Goal: Find specific page/section: Find specific page/section

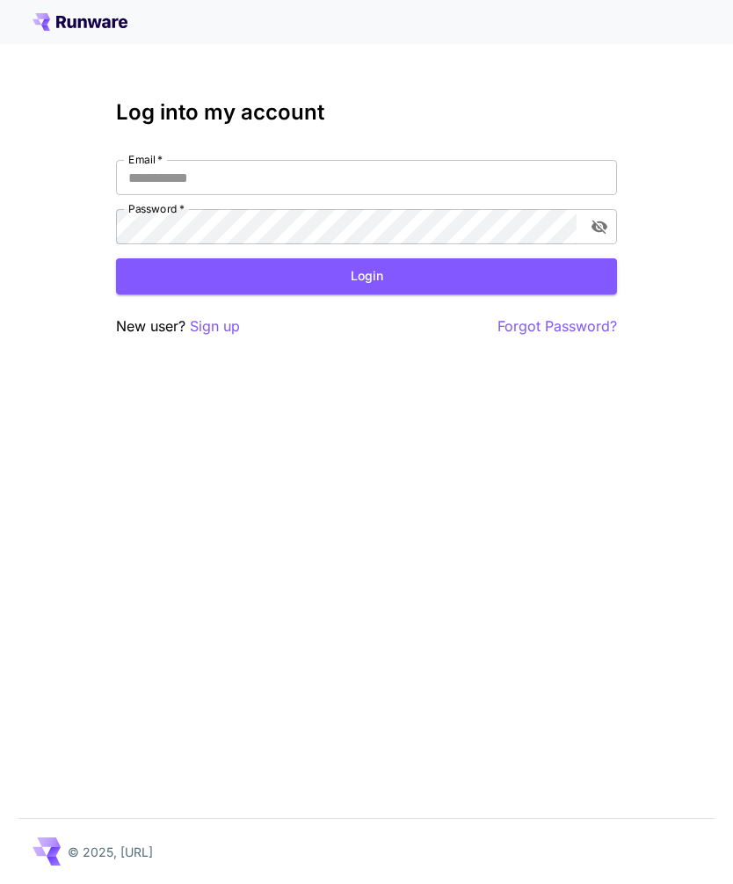
click at [311, 169] on input "Email   *" at bounding box center [366, 177] width 501 height 35
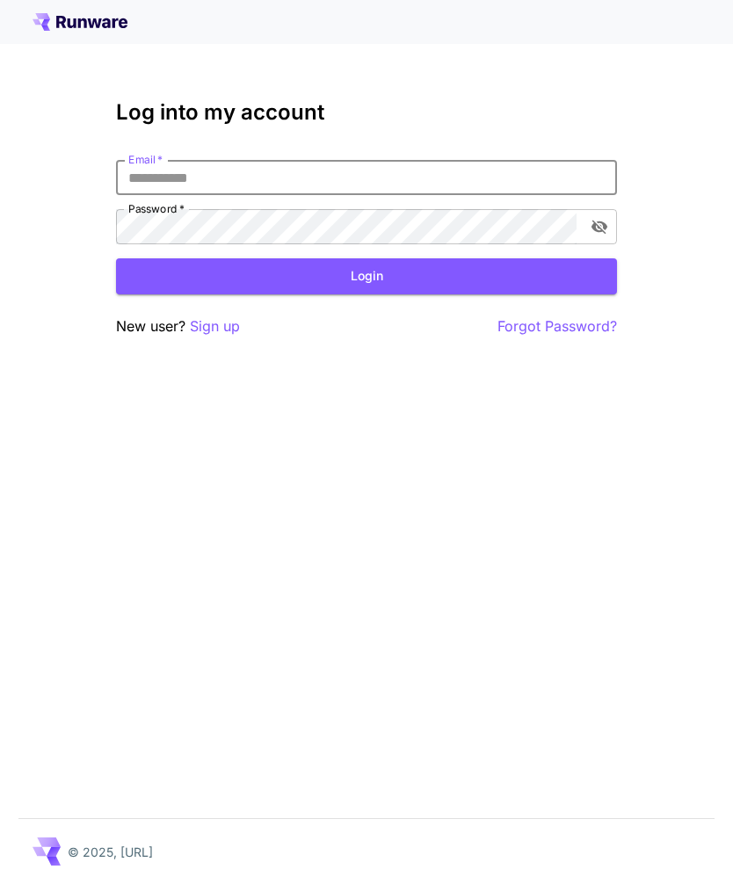
type input "**********"
click at [366, 276] on button "Login" at bounding box center [366, 276] width 501 height 36
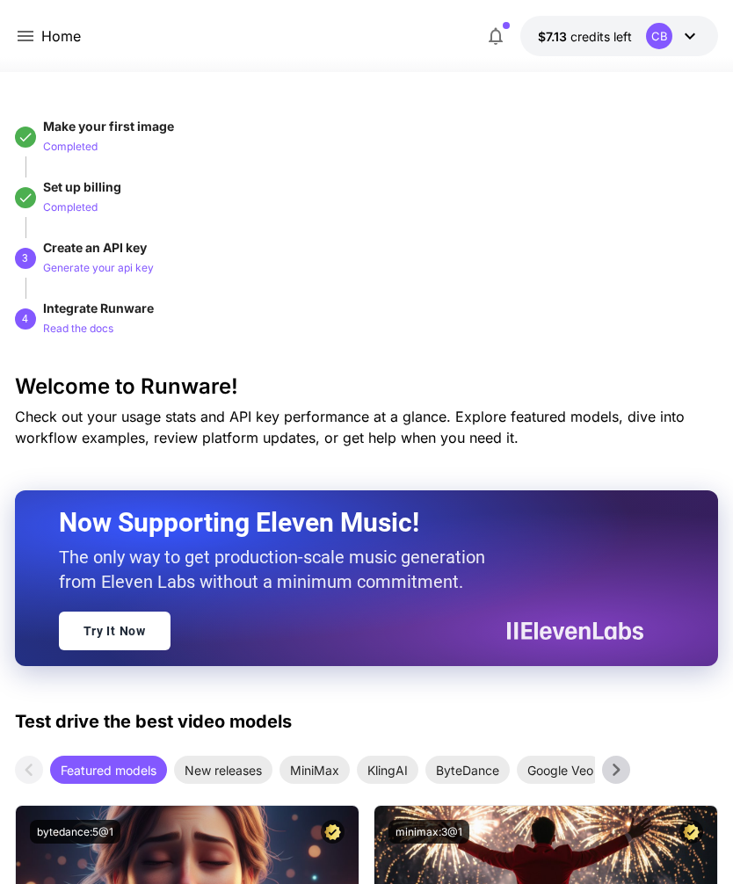
click at [43, 32] on p "Home" at bounding box center [61, 35] width 40 height 21
click at [31, 43] on icon at bounding box center [25, 35] width 21 height 21
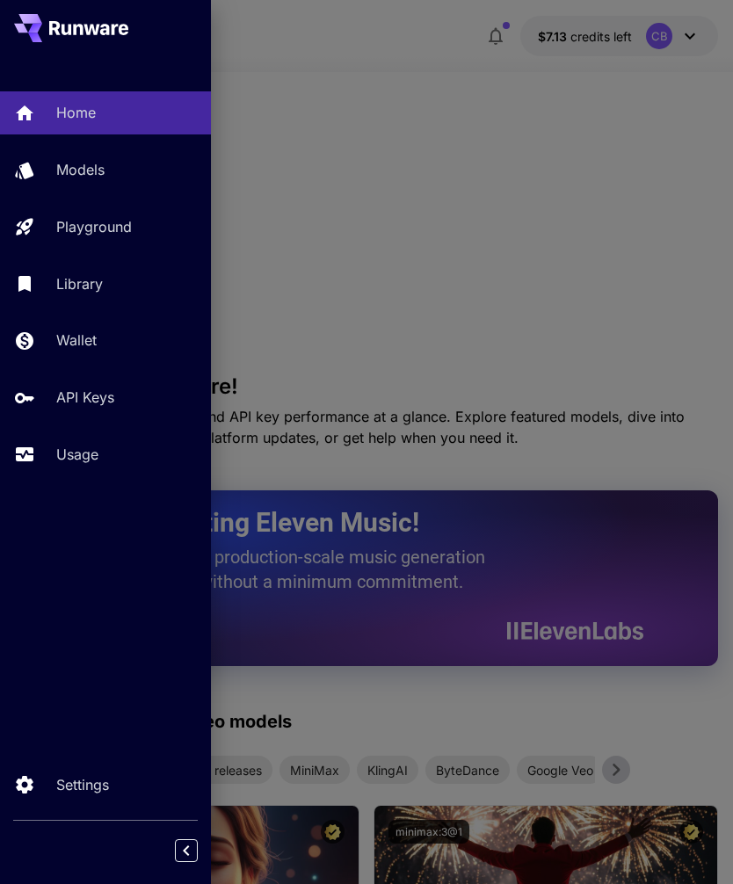
click at [110, 292] on div "Library" at bounding box center [126, 283] width 141 height 21
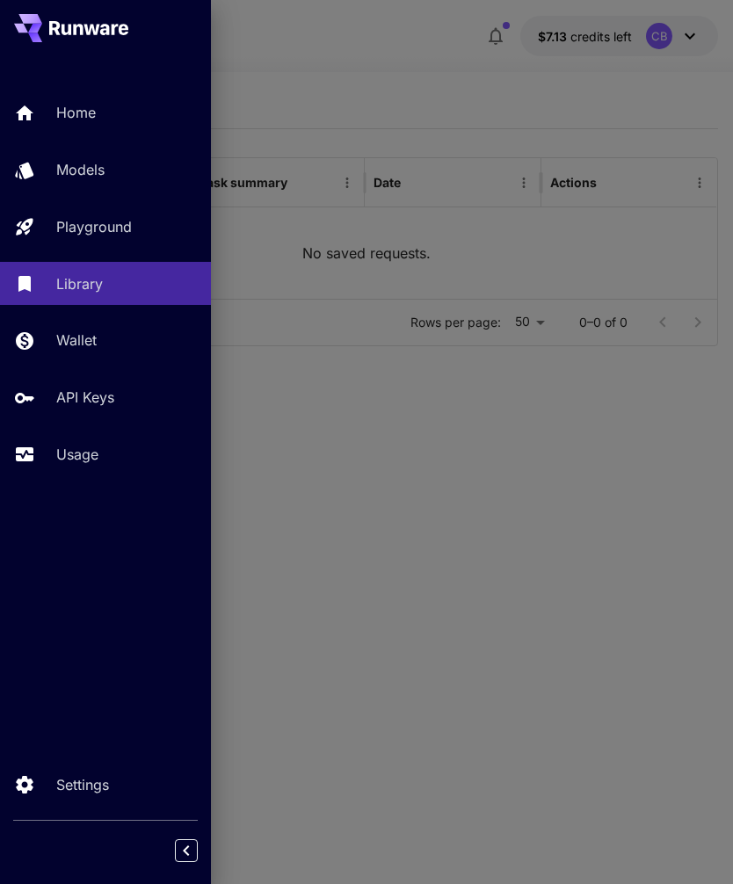
click at [455, 496] on div at bounding box center [366, 442] width 733 height 884
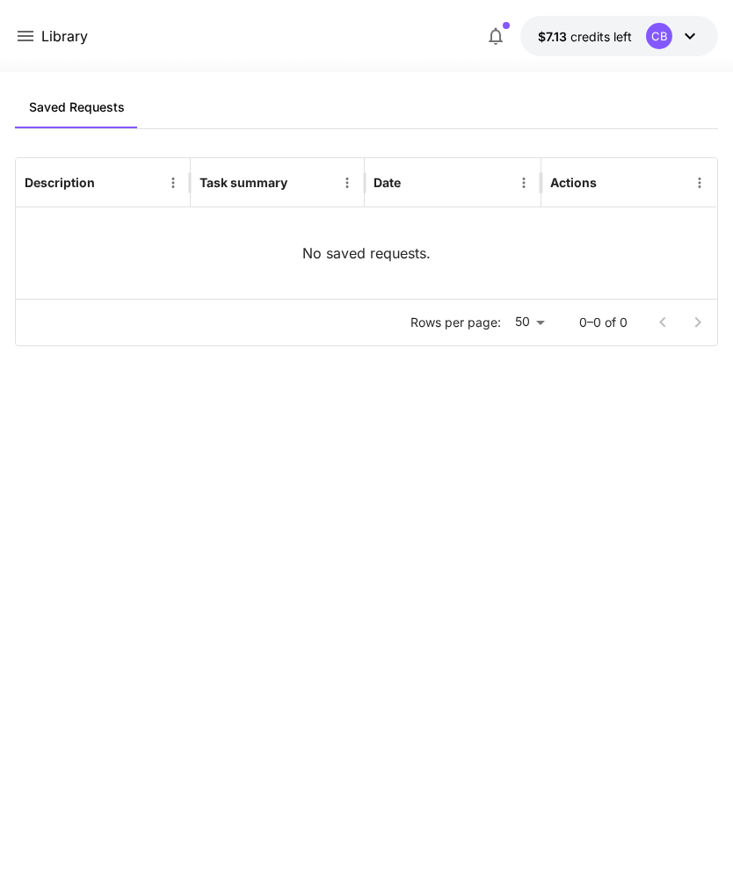
click at [34, 38] on icon at bounding box center [25, 35] width 21 height 21
